Goal: Download file/media

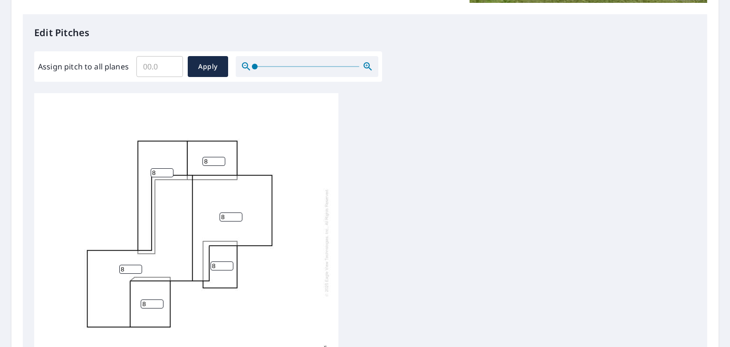
scroll to position [236, 0]
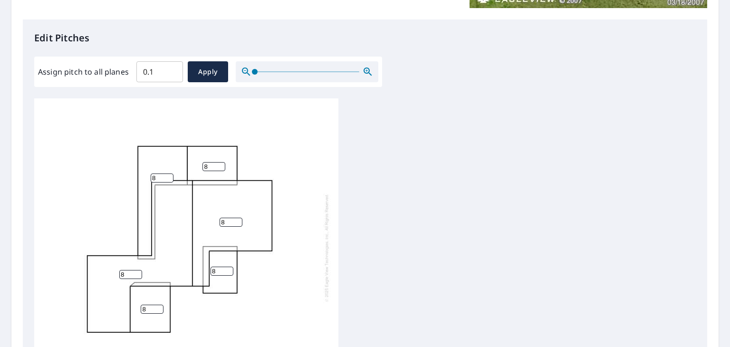
click at [171, 69] on input "0.1" at bounding box center [159, 71] width 47 height 27
click at [171, 69] on input "0.2" at bounding box center [159, 71] width 47 height 27
click at [171, 69] on input "0.3" at bounding box center [159, 71] width 47 height 27
click at [171, 69] on input "0.4" at bounding box center [159, 71] width 47 height 27
click at [171, 69] on input "0.5" at bounding box center [159, 71] width 47 height 27
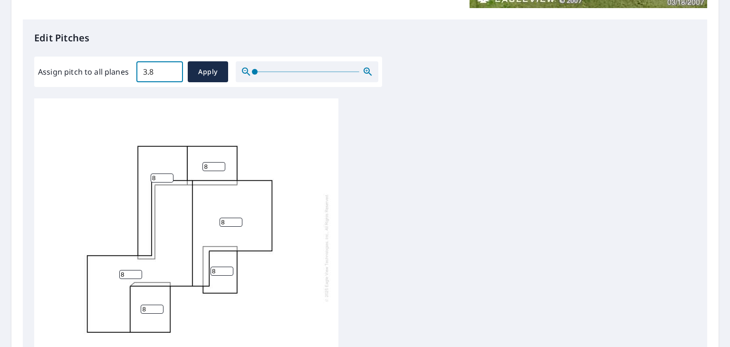
click at [171, 69] on input "3.8" at bounding box center [159, 71] width 47 height 27
type input "3"
type input "7"
click at [195, 71] on span "Apply" at bounding box center [207, 72] width 25 height 12
type input "7"
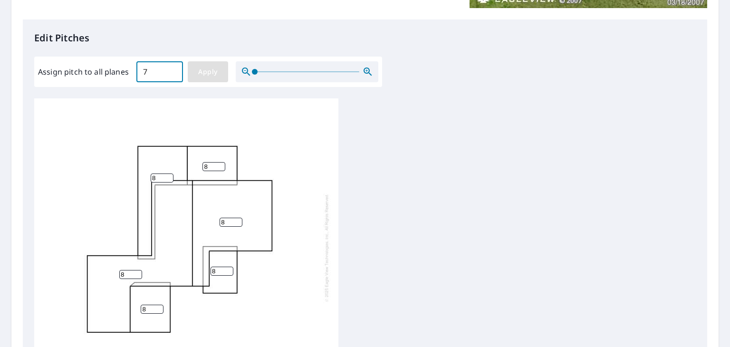
type input "7"
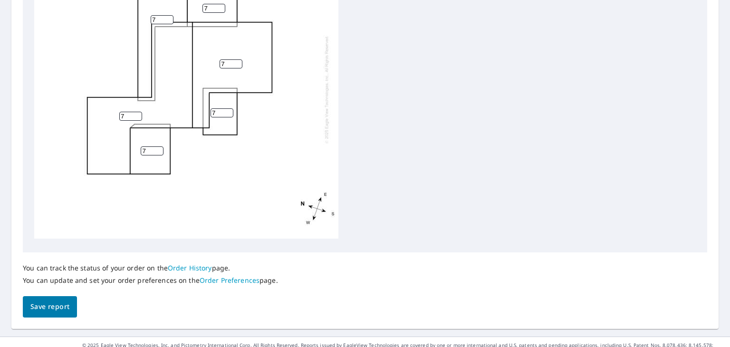
scroll to position [405, 0]
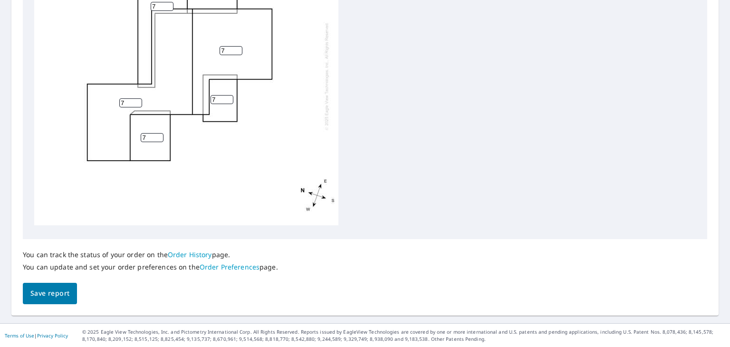
click at [320, 178] on div "7 7 7 7 7 7" at bounding box center [186, 76] width 304 height 298
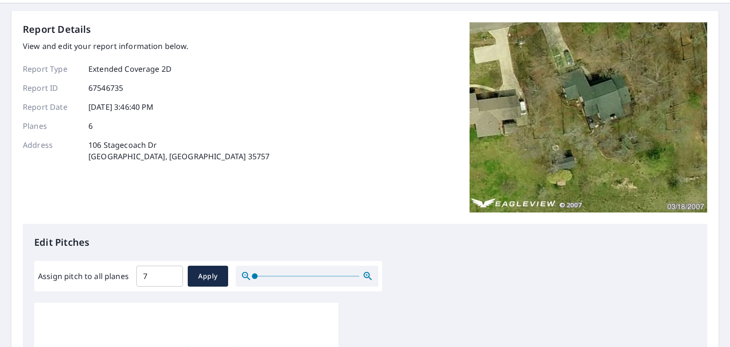
scroll to position [0, 0]
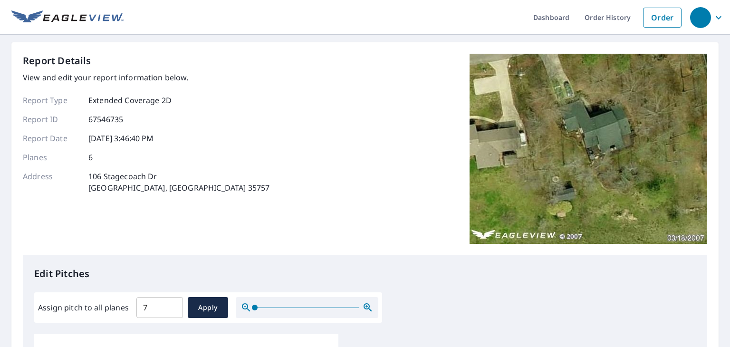
click at [572, 128] on img at bounding box center [588, 149] width 238 height 190
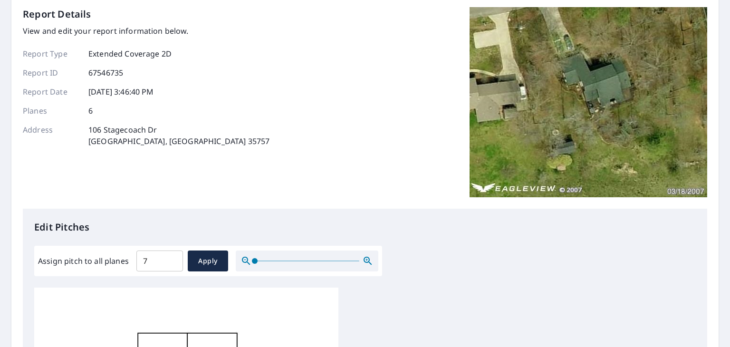
scroll to position [31, 0]
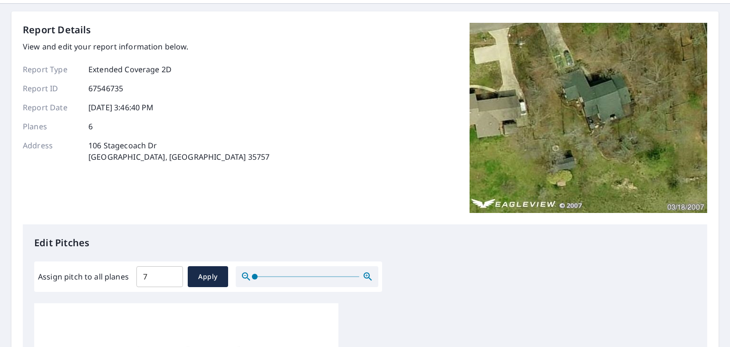
click at [680, 120] on img at bounding box center [588, 118] width 238 height 190
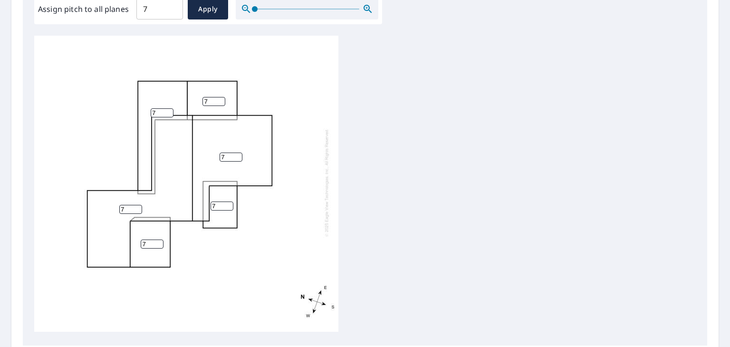
scroll to position [405, 0]
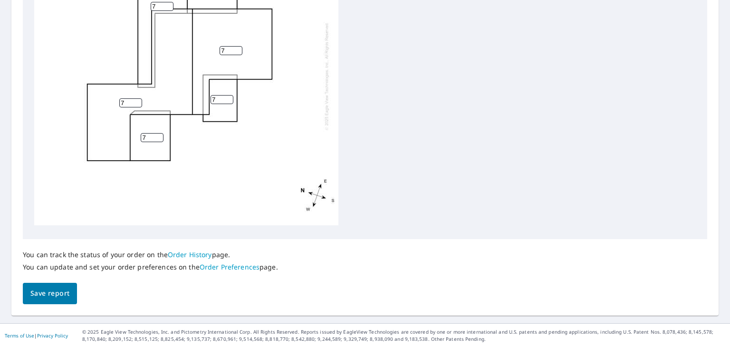
click at [49, 289] on span "Save report" at bounding box center [49, 293] width 39 height 12
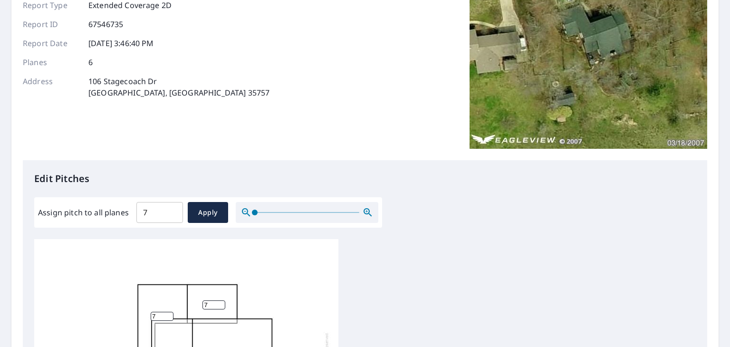
scroll to position [0, 0]
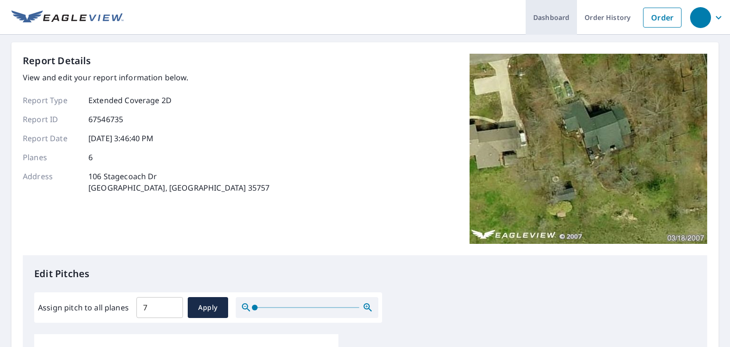
click at [538, 16] on link "Dashboard" at bounding box center [550, 17] width 51 height 35
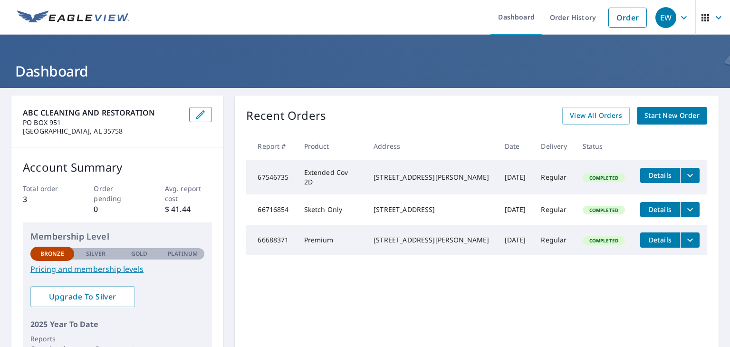
click at [646, 173] on span "Details" at bounding box center [660, 175] width 29 height 9
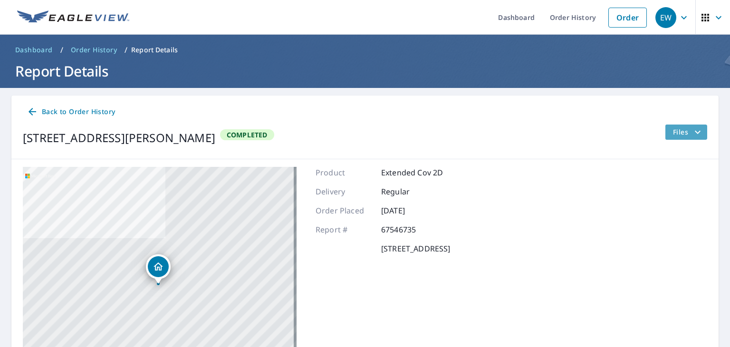
click at [692, 134] on icon "filesDropdownBtn-67546735" at bounding box center [697, 131] width 11 height 11
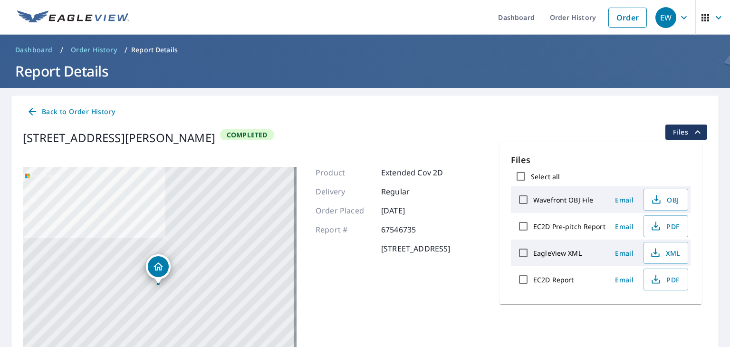
click at [559, 254] on label "EagleView XML" at bounding box center [557, 252] width 48 height 9
click at [533, 254] on input "EagleView XML" at bounding box center [523, 253] width 20 height 20
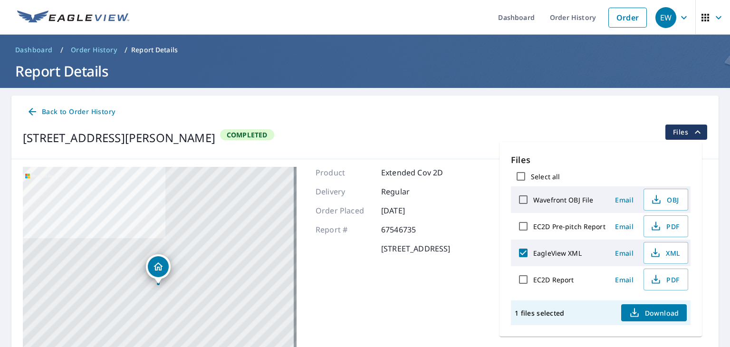
click at [546, 250] on label "EagleView XML" at bounding box center [557, 252] width 48 height 9
click at [533, 250] on input "EagleView XML" at bounding box center [523, 253] width 20 height 20
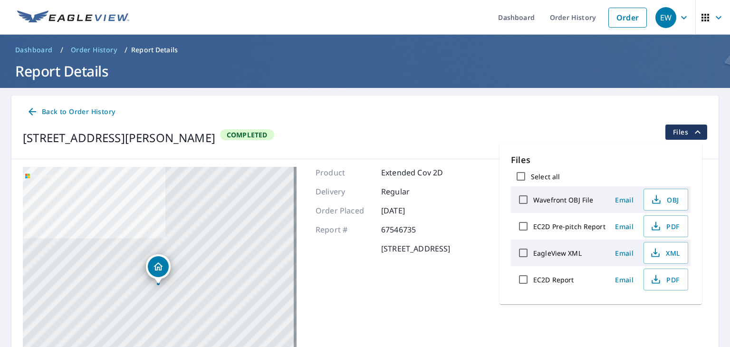
click at [546, 250] on label "EagleView XML" at bounding box center [557, 252] width 48 height 9
click at [533, 250] on input "EagleView XML" at bounding box center [523, 253] width 20 height 20
checkbox input "true"
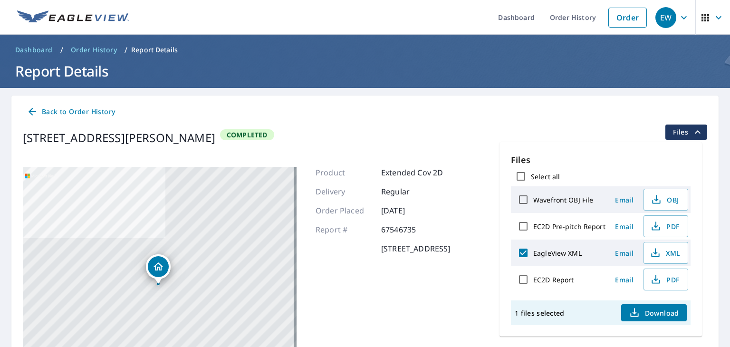
click at [520, 172] on input "Select all" at bounding box center [521, 176] width 20 height 20
checkbox input "true"
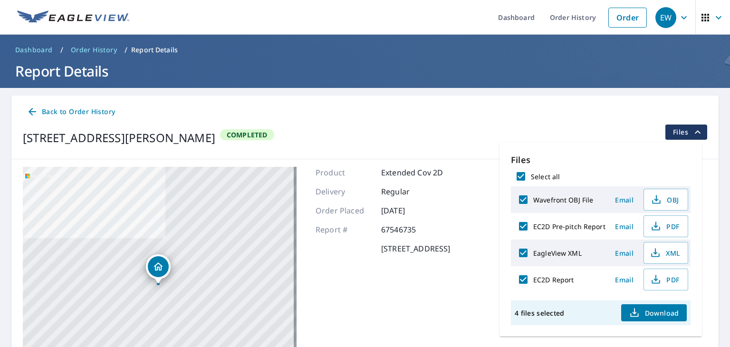
click at [646, 310] on span "Download" at bounding box center [653, 312] width 50 height 11
click at [36, 113] on icon at bounding box center [32, 111] width 11 height 11
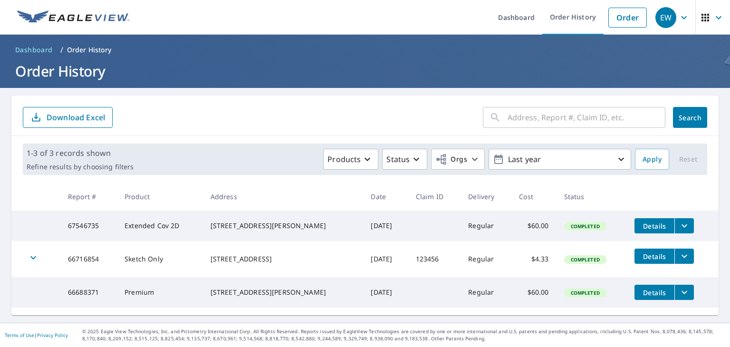
click at [678, 222] on icon "filesDropdownBtn-67546735" at bounding box center [683, 225] width 11 height 11
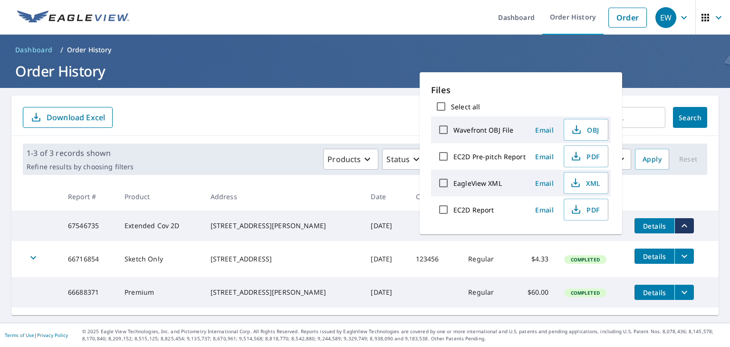
click at [354, 108] on form "​ Search Download Excel" at bounding box center [365, 117] width 684 height 21
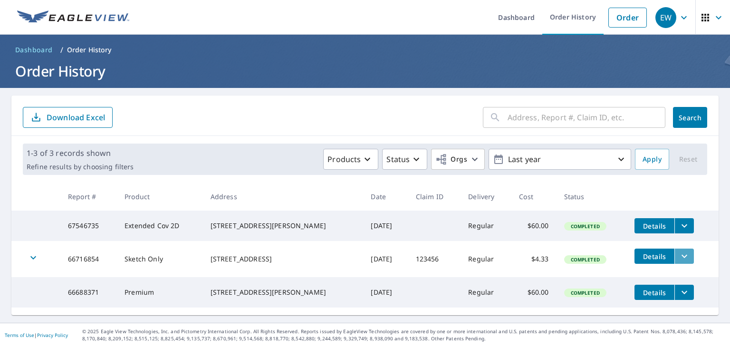
click at [678, 261] on icon "filesDropdownBtn-66716854" at bounding box center [683, 255] width 11 height 11
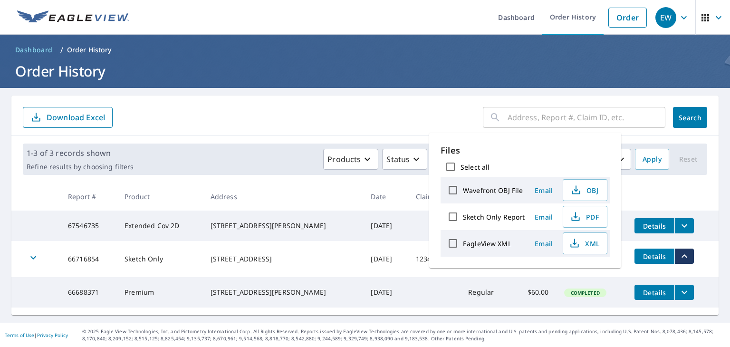
click at [678, 261] on icon "filesDropdownBtn-66716854" at bounding box center [683, 255] width 11 height 11
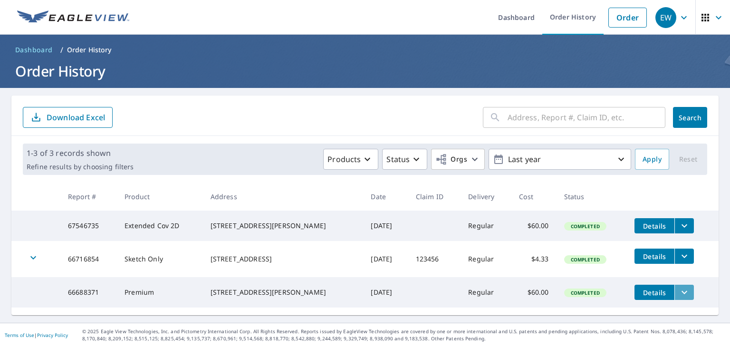
click at [678, 295] on icon "filesDropdownBtn-66688371" at bounding box center [683, 291] width 11 height 11
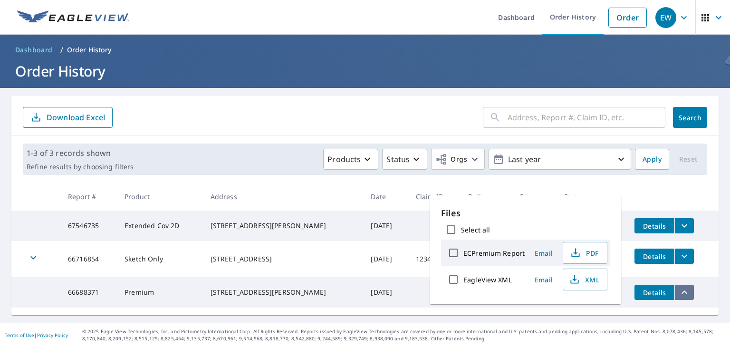
click at [678, 295] on icon "filesDropdownBtn-66688371" at bounding box center [683, 291] width 11 height 11
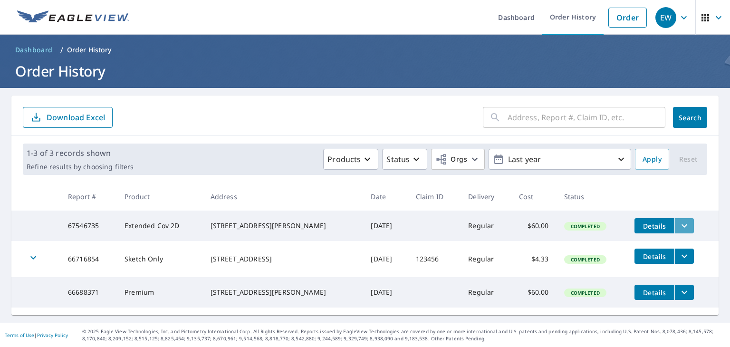
click at [678, 228] on icon "filesDropdownBtn-67546735" at bounding box center [683, 225] width 11 height 11
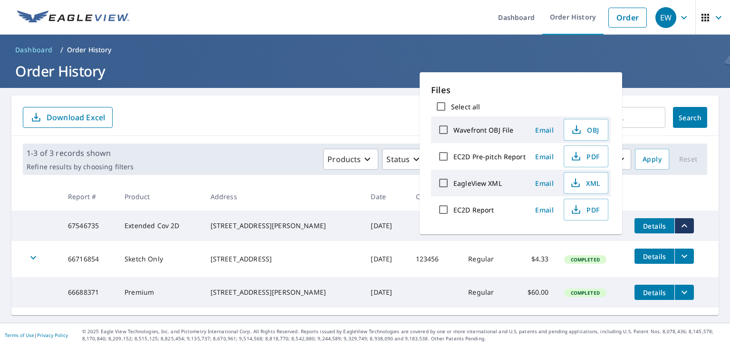
click at [678, 256] on icon "filesDropdownBtn-66716854" at bounding box center [683, 255] width 11 height 11
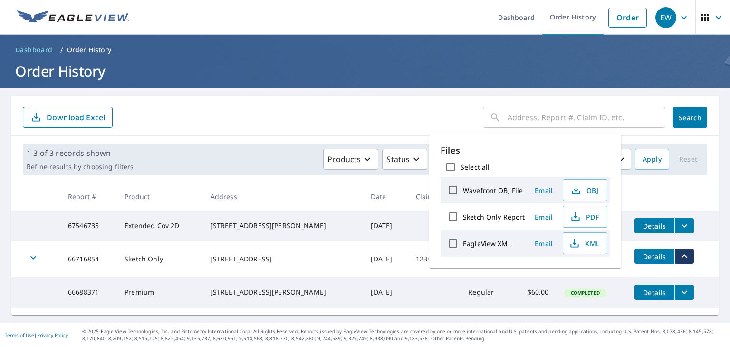
click at [678, 221] on icon "filesDropdownBtn-67546735" at bounding box center [683, 225] width 11 height 11
